Goal: Register for event/course

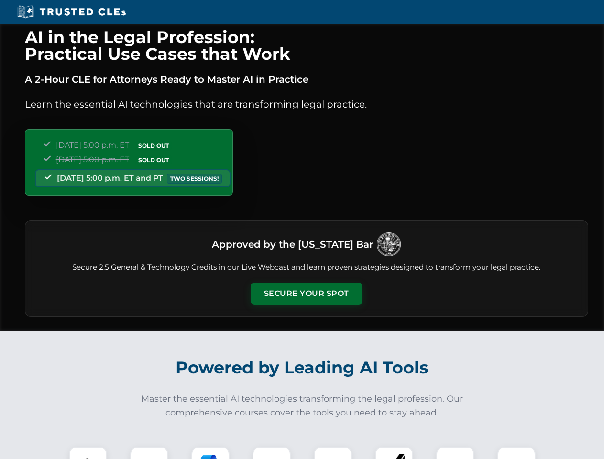
click at [306, 294] on button "Secure Your Spot" at bounding box center [307, 294] width 112 height 22
click at [88, 453] on img at bounding box center [88, 466] width 28 height 28
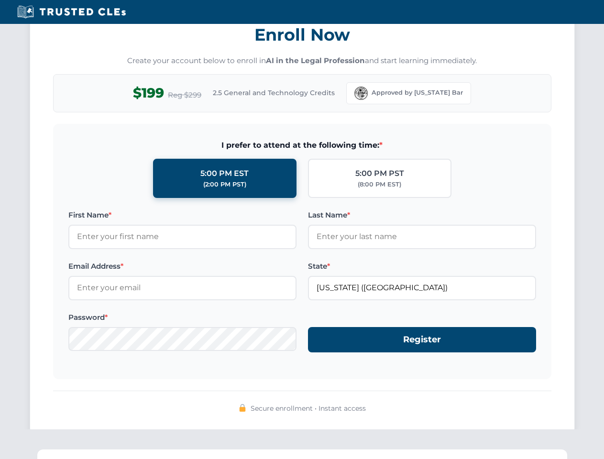
scroll to position [939, 0]
